Goal: Task Accomplishment & Management: Manage account settings

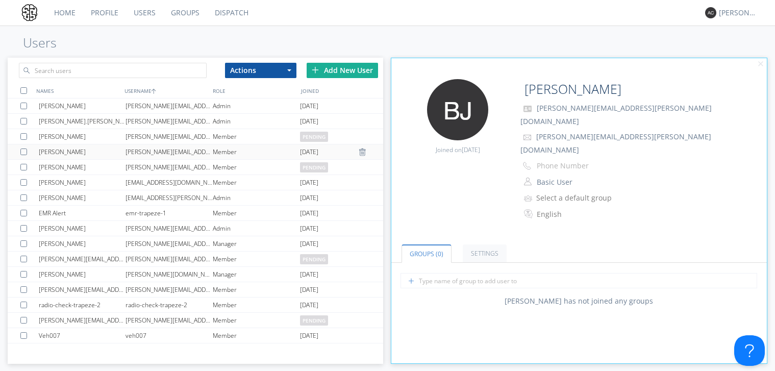
click at [180, 159] on div "[PERSON_NAME][EMAIL_ADDRESS][PERSON_NAME][DOMAIN_NAME]" at bounding box center [168, 151] width 87 height 15
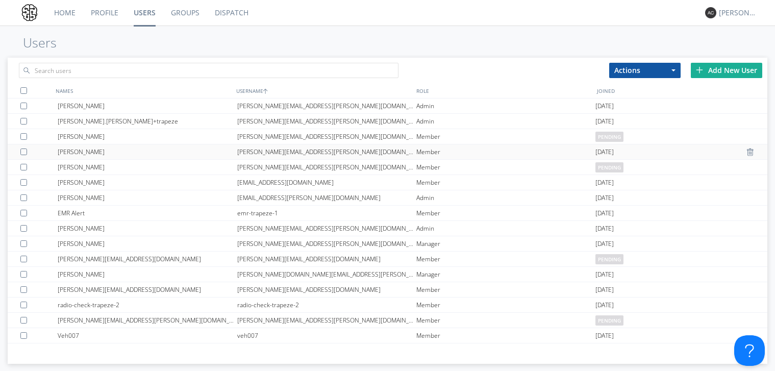
click at [180, 156] on div "[PERSON_NAME]" at bounding box center [147, 151] width 179 height 15
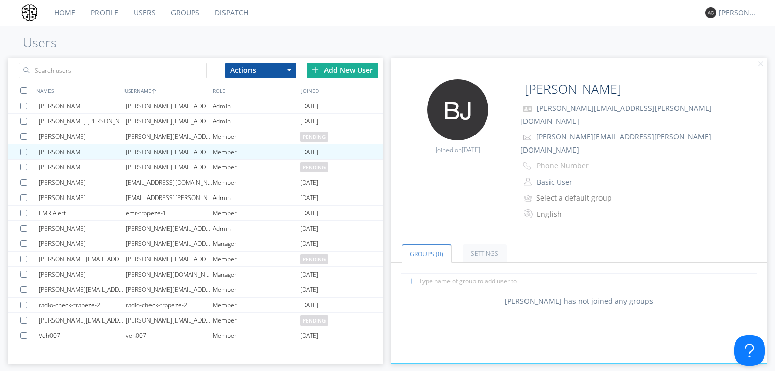
click at [102, 16] on link "Profile" at bounding box center [104, 13] width 43 height 26
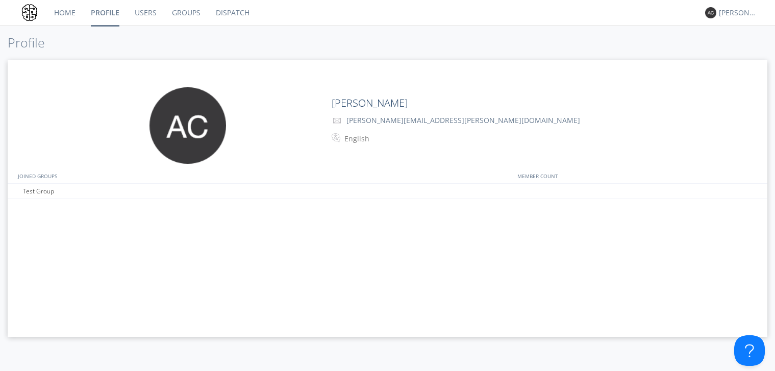
click at [63, 13] on link "Home" at bounding box center [64, 13] width 37 height 26
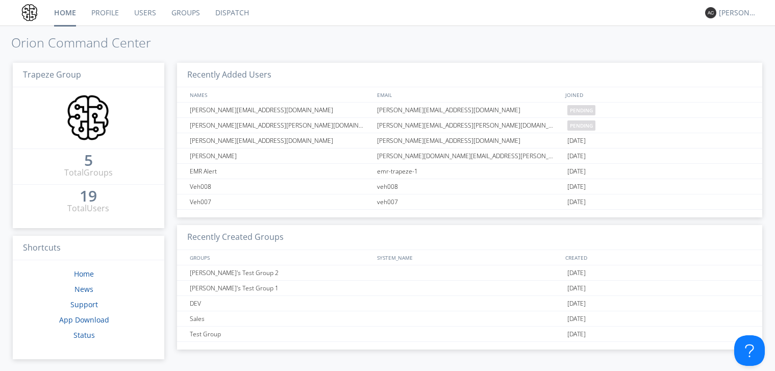
click at [145, 7] on link "Users" at bounding box center [145, 13] width 37 height 26
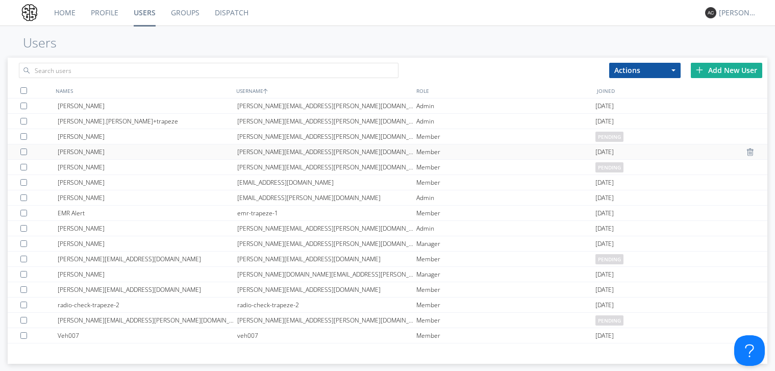
click at [213, 154] on div "[PERSON_NAME]" at bounding box center [147, 151] width 179 height 15
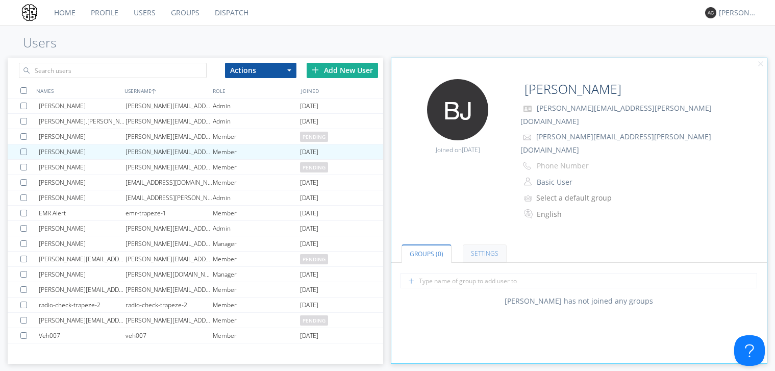
click at [470, 244] on link "Settings" at bounding box center [485, 253] width 44 height 18
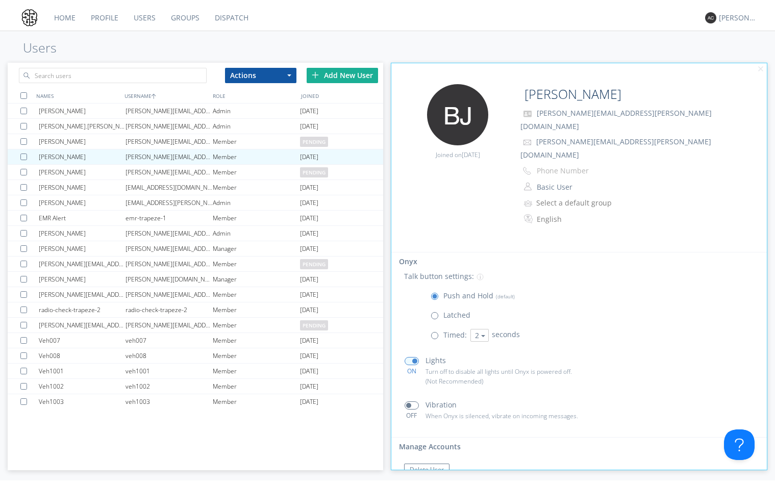
scroll to position [97, 0]
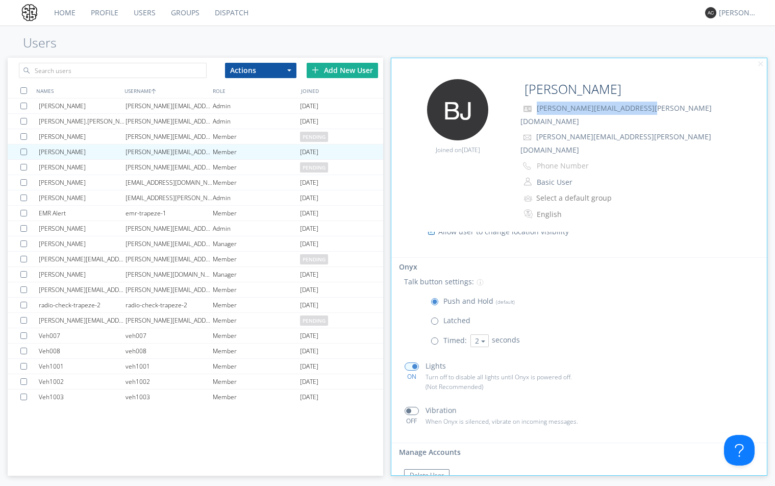
drag, startPoint x: 665, startPoint y: 113, endPoint x: 536, endPoint y: 105, distance: 128.8
click at [536, 105] on p "[PERSON_NAME][EMAIL_ADDRESS][PERSON_NAME][DOMAIN_NAME]" at bounding box center [622, 115] width 204 height 26
copy span "[PERSON_NAME][EMAIL_ADDRESS][PERSON_NAME][DOMAIN_NAME]"
click at [147, 164] on div "[PERSON_NAME][EMAIL_ADDRESS][PERSON_NAME][DOMAIN_NAME]" at bounding box center [168, 167] width 87 height 15
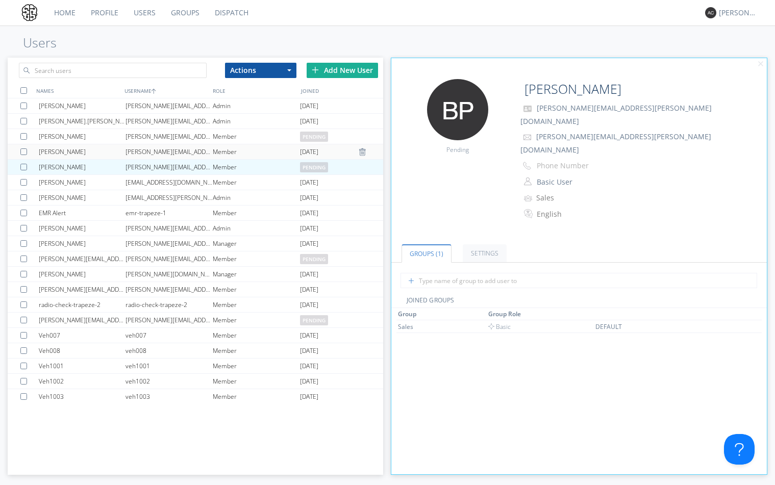
click at [152, 152] on div "[PERSON_NAME][EMAIL_ADDRESS][PERSON_NAME][DOMAIN_NAME]" at bounding box center [168, 151] width 87 height 15
type input "[PERSON_NAME]"
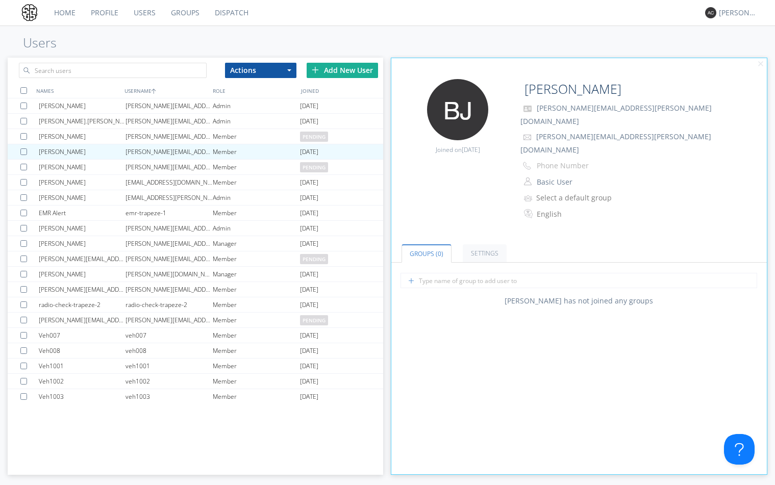
click at [627, 39] on h1 "Users" at bounding box center [387, 43] width 775 height 14
drag, startPoint x: 656, startPoint y: 110, endPoint x: 534, endPoint y: 112, distance: 122.5
click at [534, 112] on p "[PERSON_NAME][EMAIL_ADDRESS][PERSON_NAME][DOMAIN_NAME]" at bounding box center [622, 115] width 204 height 26
copy span "[PERSON_NAME][EMAIL_ADDRESS][PERSON_NAME][DOMAIN_NAME]"
drag, startPoint x: 574, startPoint y: 28, endPoint x: 574, endPoint y: 36, distance: 8.7
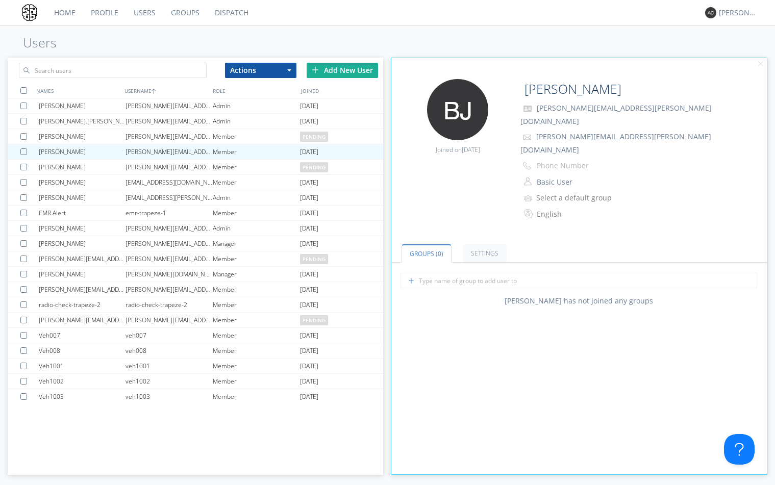
click at [574, 28] on div "Home Profile Users Groups Dispatch [PERSON_NAME] Users Actions Add to Group Del…" at bounding box center [387, 242] width 775 height 485
click at [70, 16] on link "Home" at bounding box center [64, 13] width 37 height 26
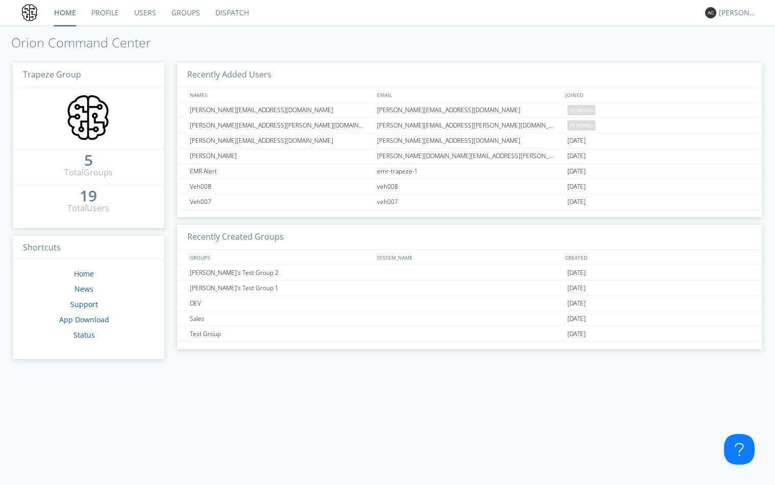
click at [147, 15] on link "Users" at bounding box center [145, 13] width 37 height 26
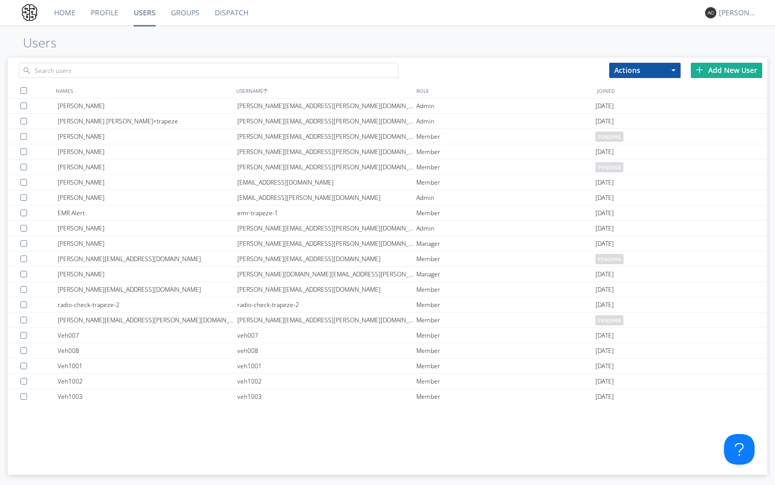
click at [120, 5] on link "Profile" at bounding box center [104, 13] width 43 height 26
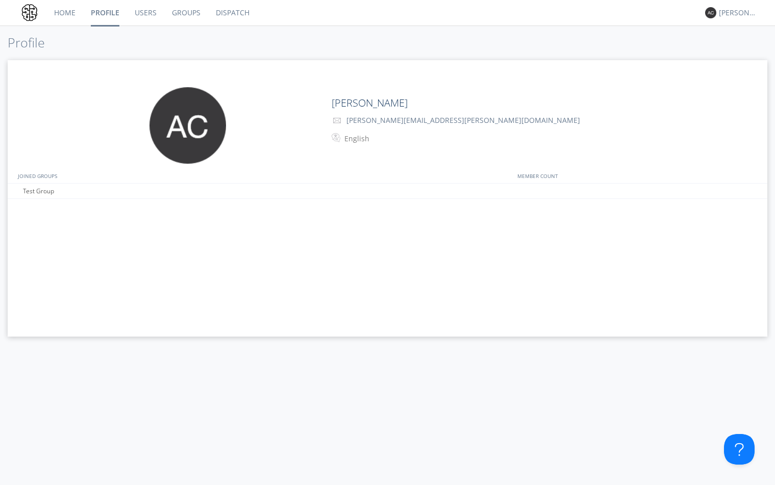
click at [68, 15] on link "Home" at bounding box center [64, 13] width 37 height 26
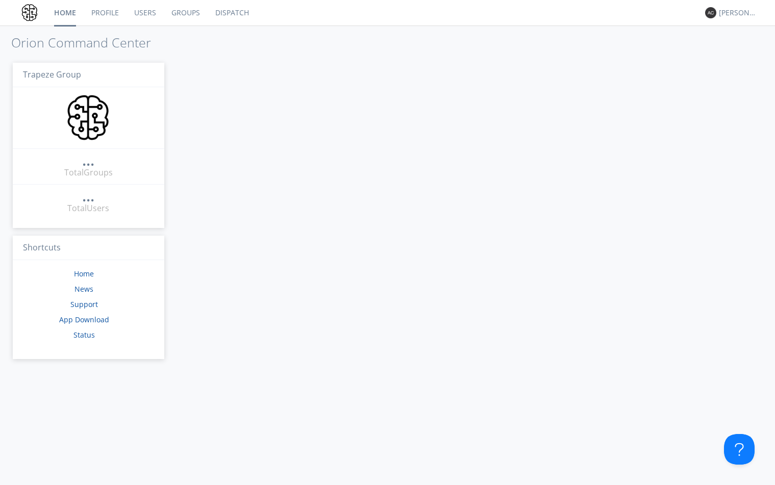
click at [142, 15] on link "Users" at bounding box center [145, 13] width 37 height 26
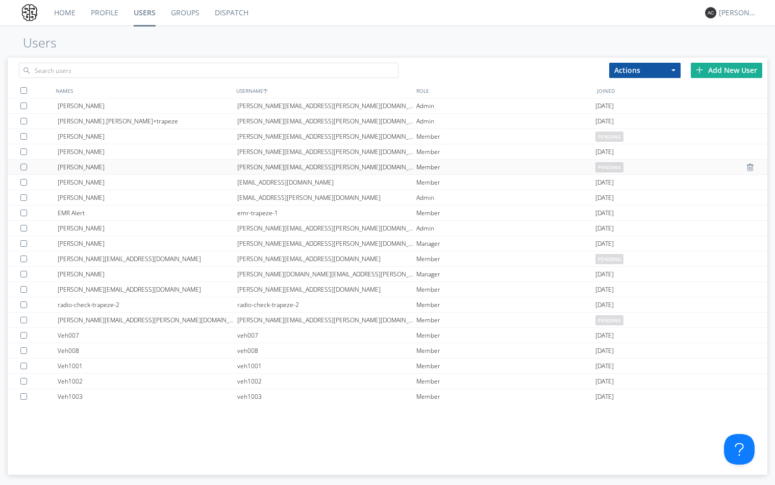
click at [139, 168] on div "[PERSON_NAME]" at bounding box center [147, 167] width 179 height 15
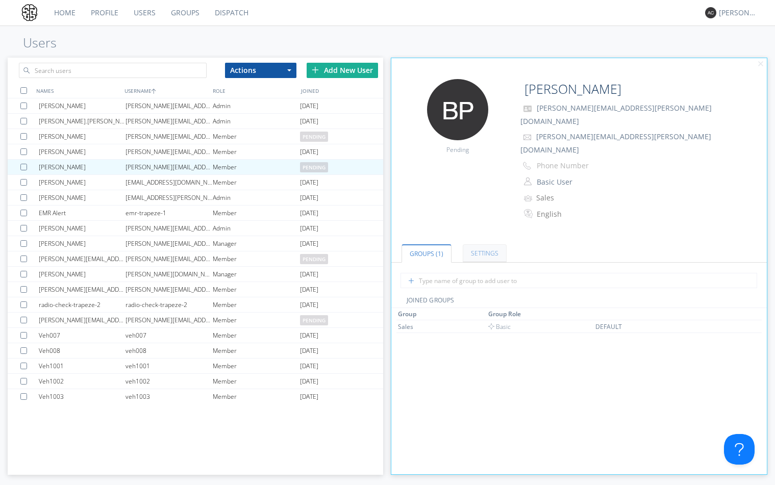
click at [478, 244] on link "Settings" at bounding box center [485, 253] width 44 height 18
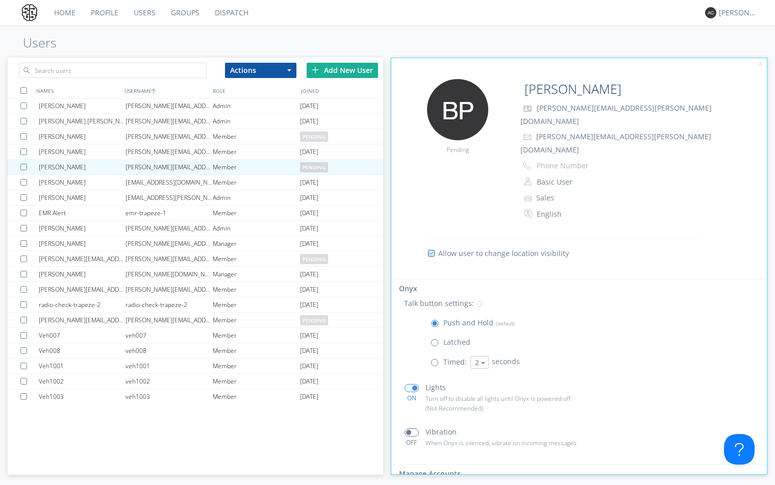
scroll to position [98, 0]
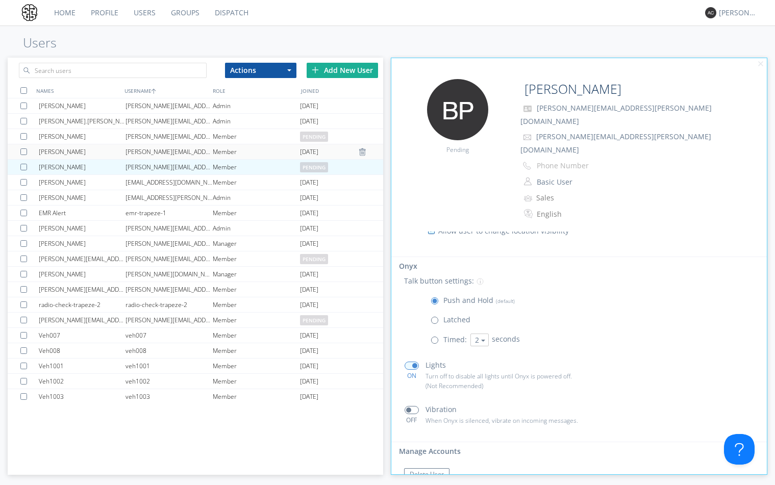
click at [136, 155] on div "[PERSON_NAME][EMAIL_ADDRESS][PERSON_NAME][DOMAIN_NAME]" at bounding box center [168, 151] width 87 height 15
type input "[PERSON_NAME]"
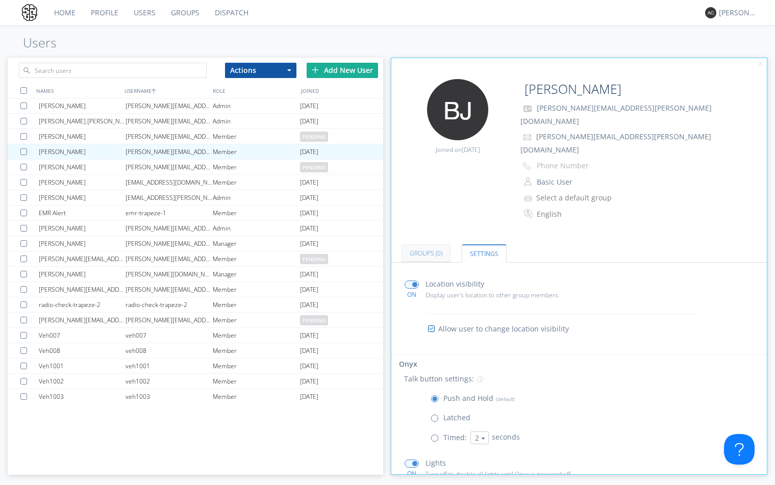
click at [432, 244] on link "Groups (0)" at bounding box center [425, 253] width 49 height 18
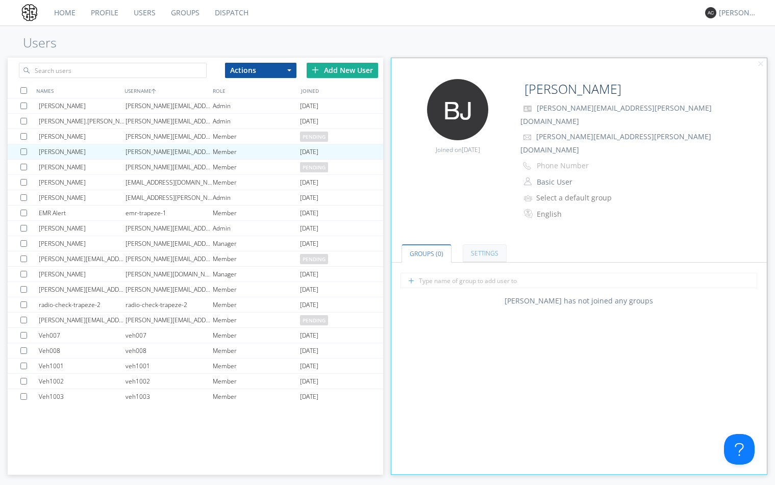
click at [477, 244] on link "Settings" at bounding box center [485, 253] width 44 height 18
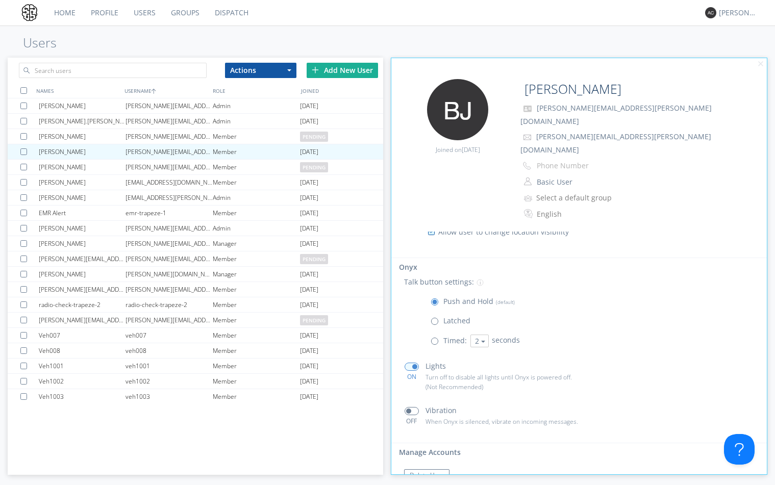
scroll to position [98, 0]
